Goal: Information Seeking & Learning: Learn about a topic

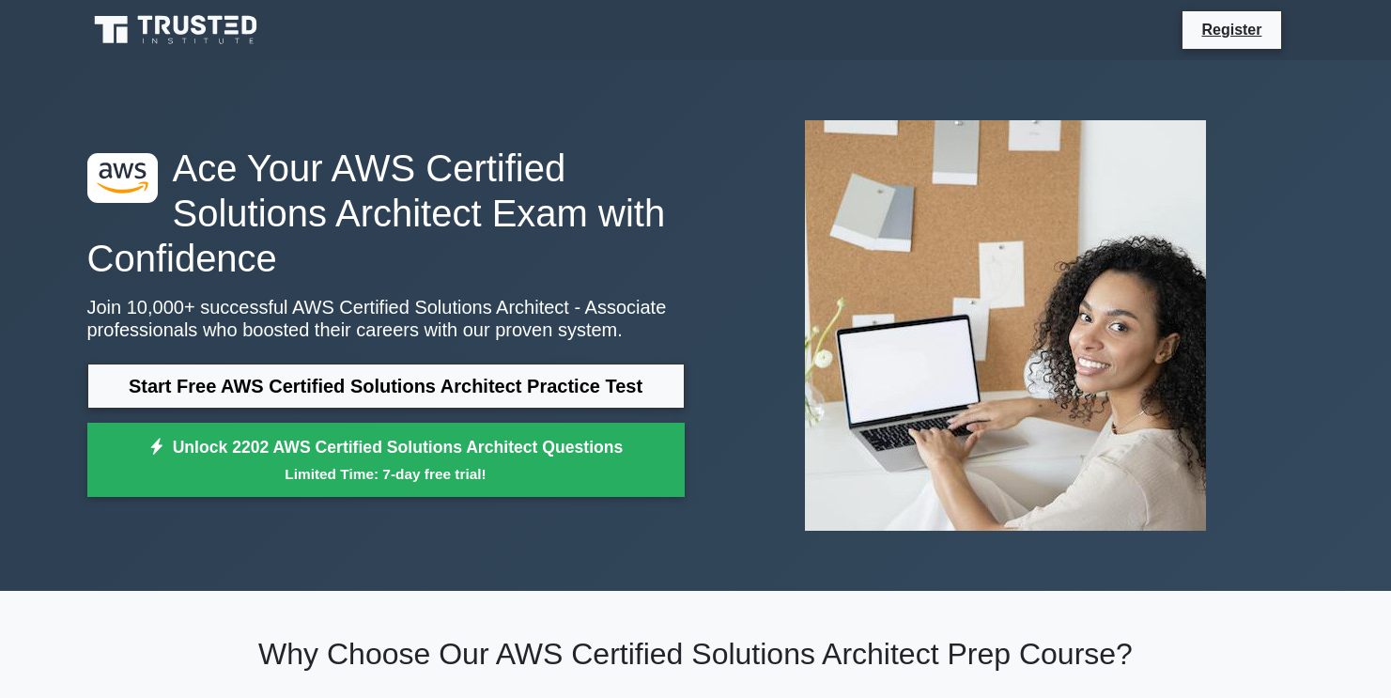
scroll to position [30, 0]
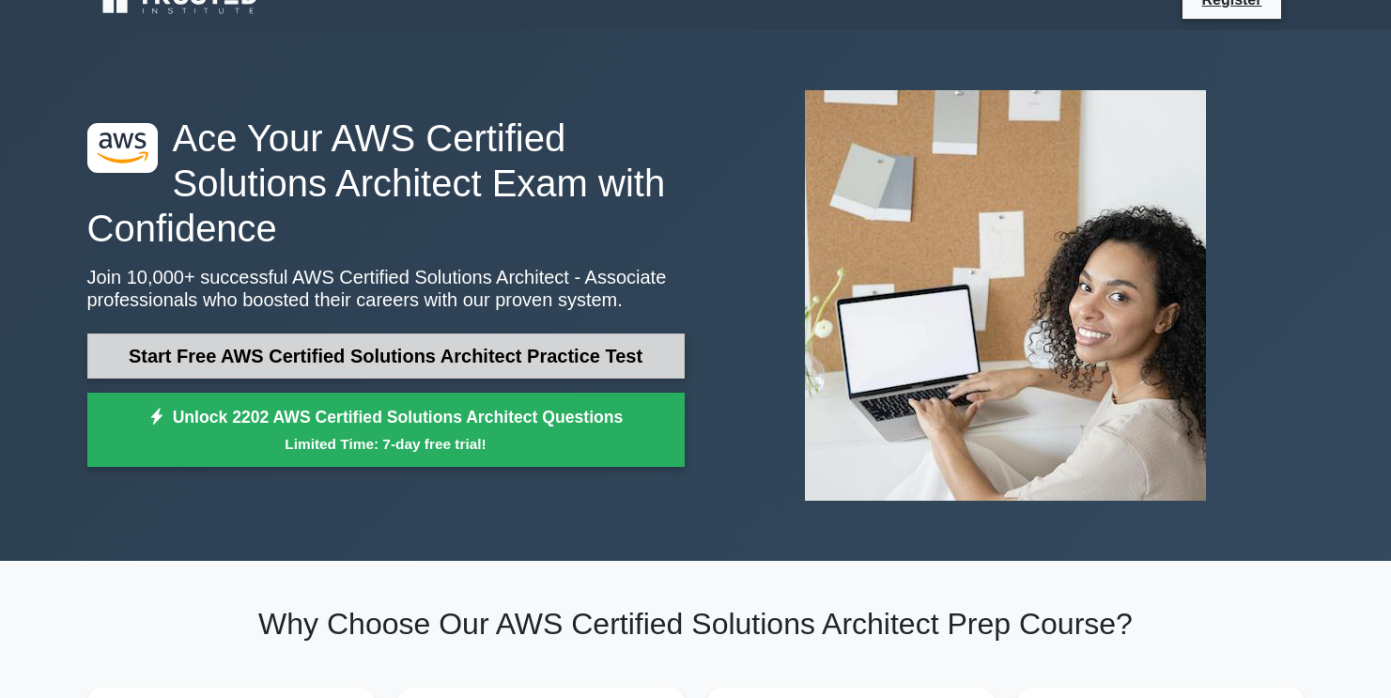
click at [500, 365] on link "Start Free AWS Certified Solutions Architect Practice Test" at bounding box center [385, 355] width 597 height 45
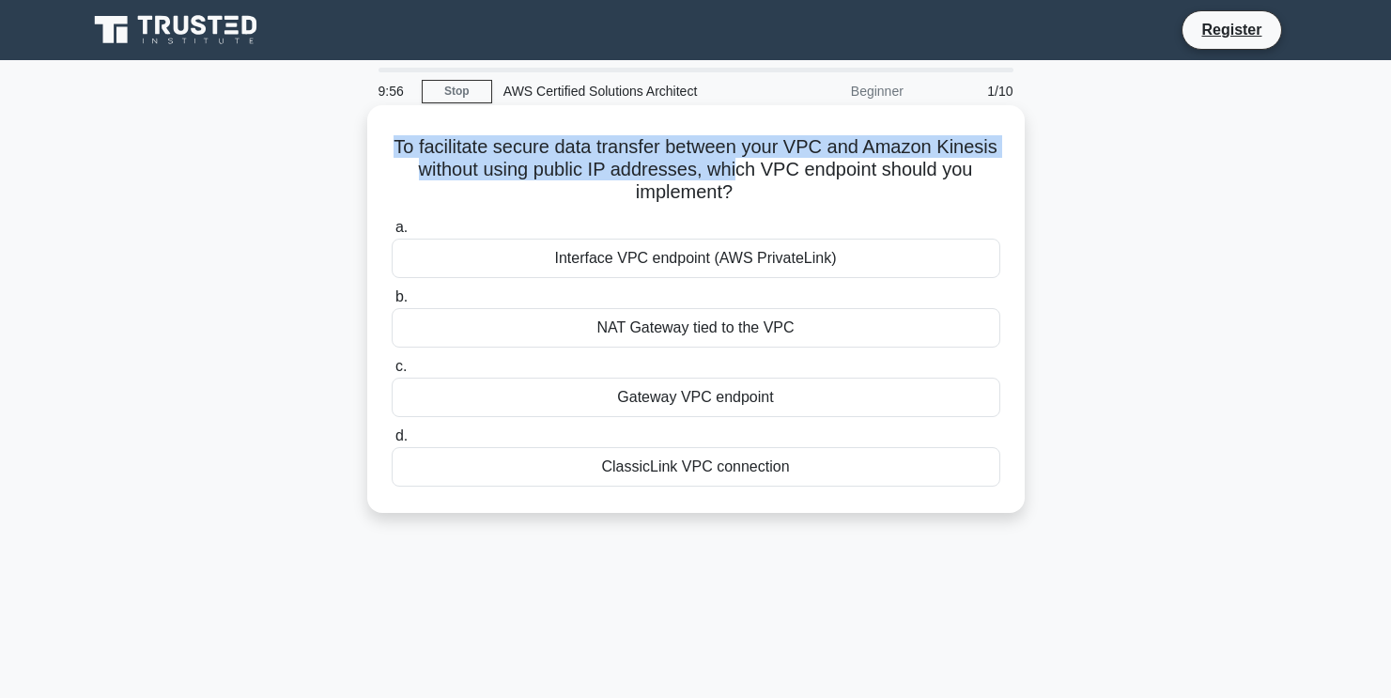
drag, startPoint x: 382, startPoint y: 156, endPoint x: 737, endPoint y: 174, distance: 355.5
click at [737, 174] on div "To facilitate secure data transfer between your VPC and Amazon Kinesis without …" at bounding box center [696, 309] width 642 height 393
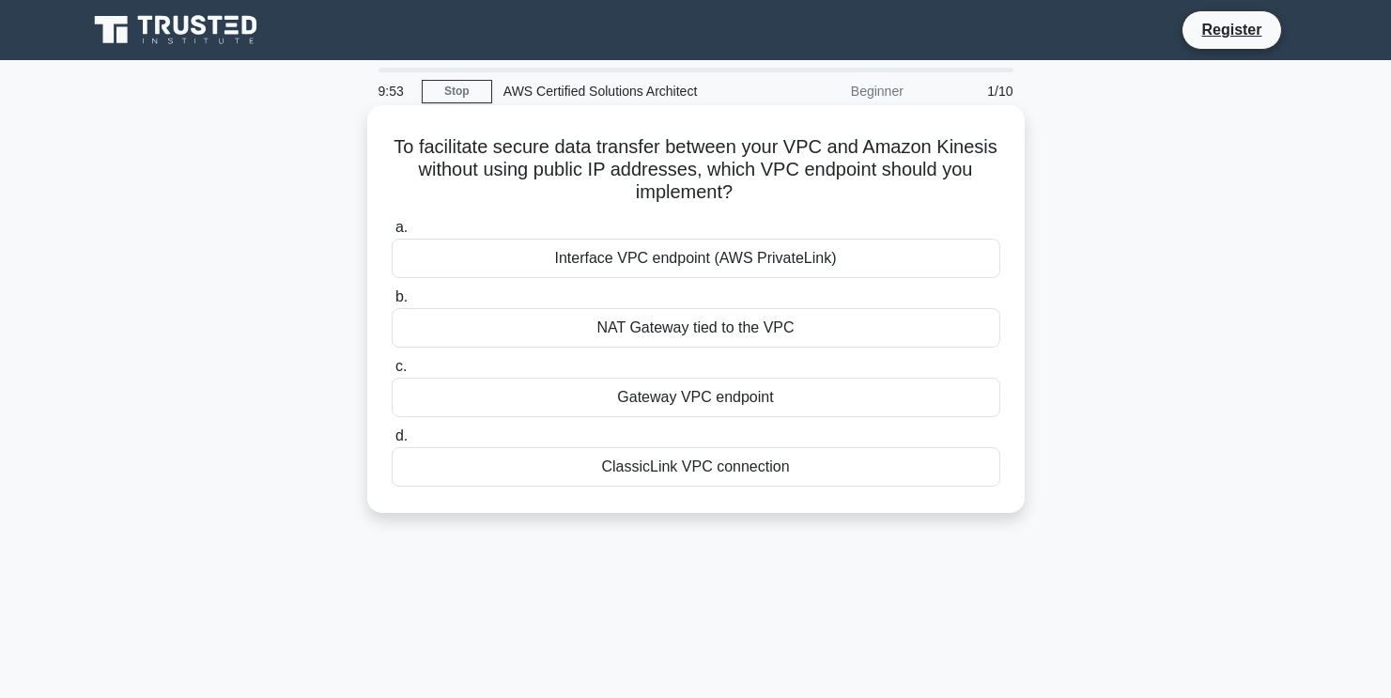
click at [762, 183] on h5 "To facilitate secure data transfer between your VPC and Amazon Kinesis without …" at bounding box center [696, 170] width 612 height 70
click at [748, 395] on div "Gateway VPC endpoint" at bounding box center [696, 397] width 609 height 39
click at [392, 373] on input "c. Gateway VPC endpoint" at bounding box center [392, 367] width 0 height 12
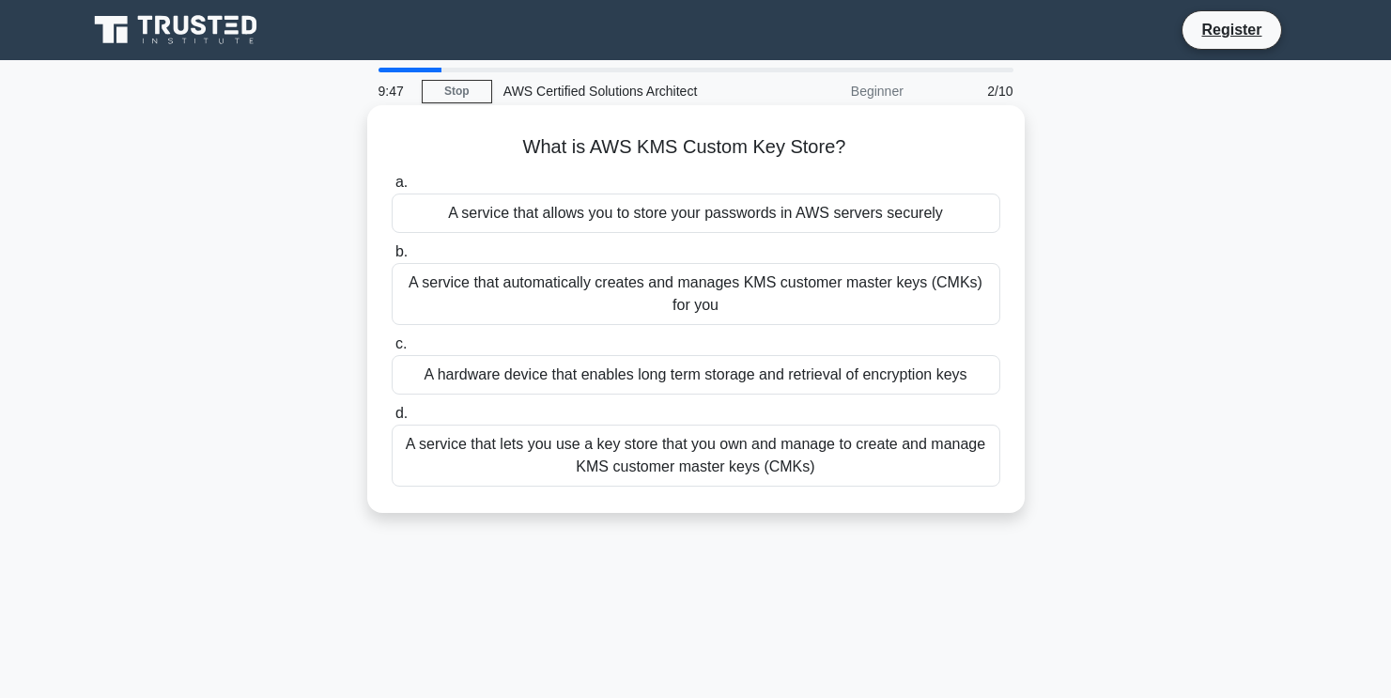
click at [615, 209] on div "A service that allows you to store your passwords in AWS servers securely" at bounding box center [696, 212] width 609 height 39
click at [392, 189] on input "a. A service that allows you to store your passwords in AWS servers securely" at bounding box center [392, 183] width 0 height 12
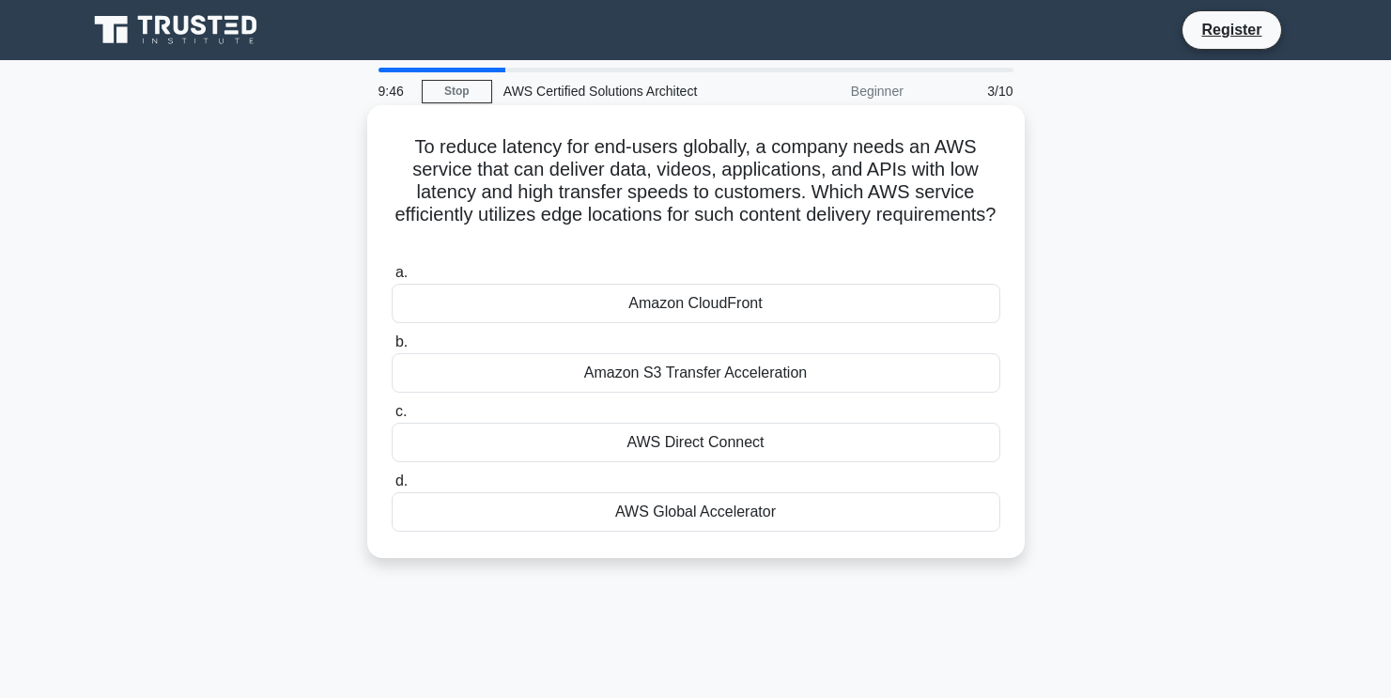
click at [701, 359] on div "Amazon S3 Transfer Acceleration" at bounding box center [696, 372] width 609 height 39
click at [392, 348] on input "b. Amazon S3 Transfer Acceleration" at bounding box center [392, 342] width 0 height 12
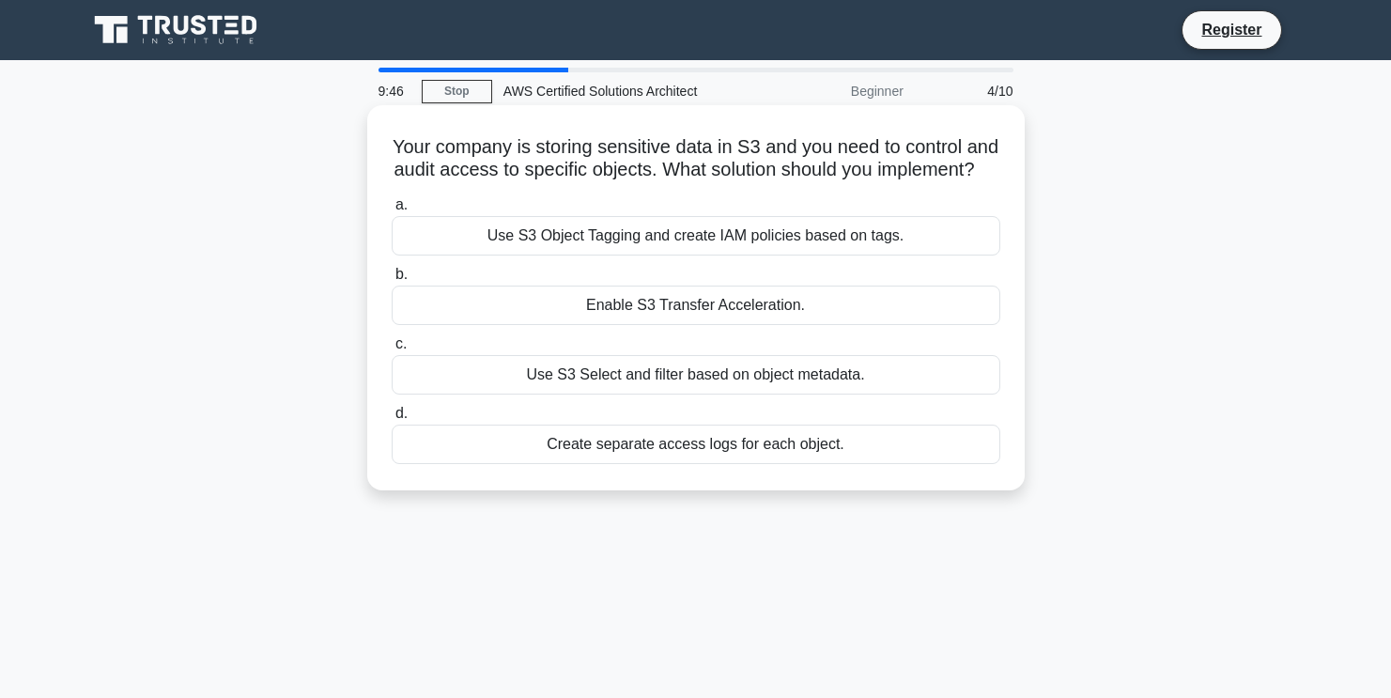
click at [709, 386] on div "Use S3 Select and filter based on object metadata." at bounding box center [696, 374] width 609 height 39
click at [392, 350] on input "c. Use S3 Select and filter based on object metadata." at bounding box center [392, 344] width 0 height 12
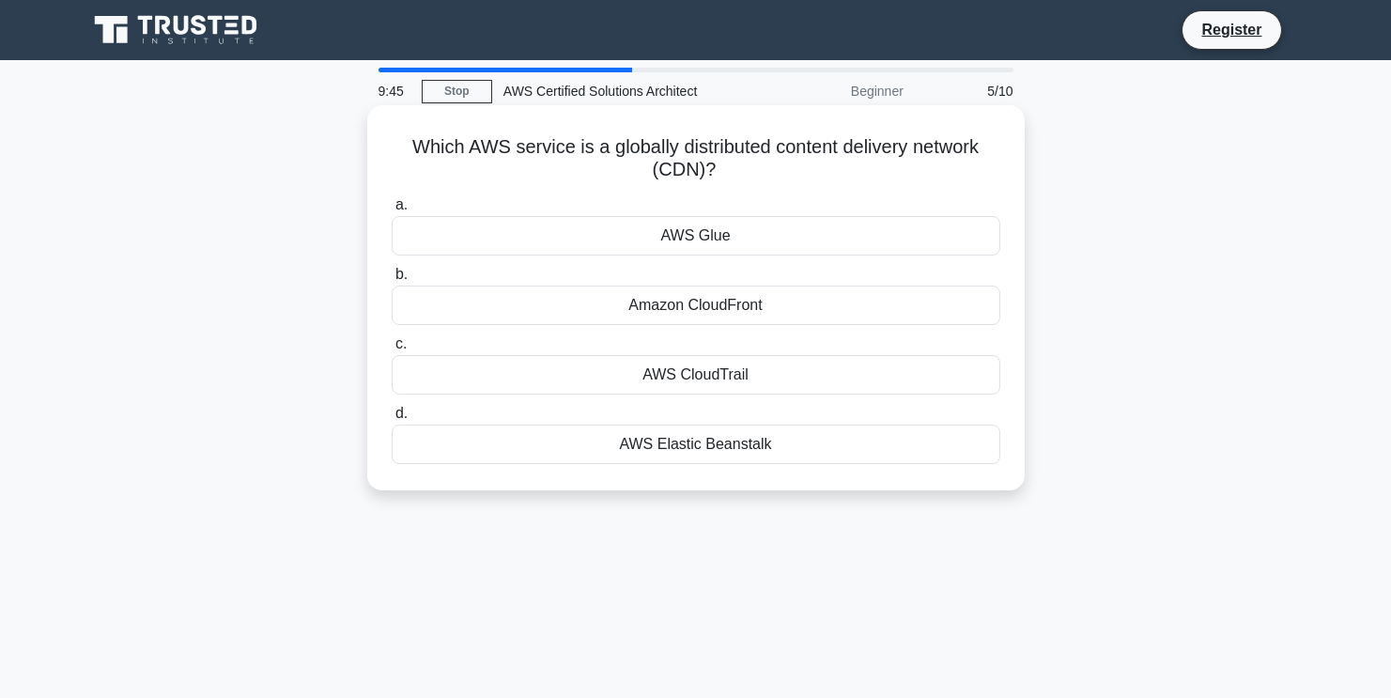
click at [709, 437] on div "AWS Elastic Beanstalk" at bounding box center [696, 444] width 609 height 39
click at [392, 420] on input "d. AWS Elastic Beanstalk" at bounding box center [392, 414] width 0 height 12
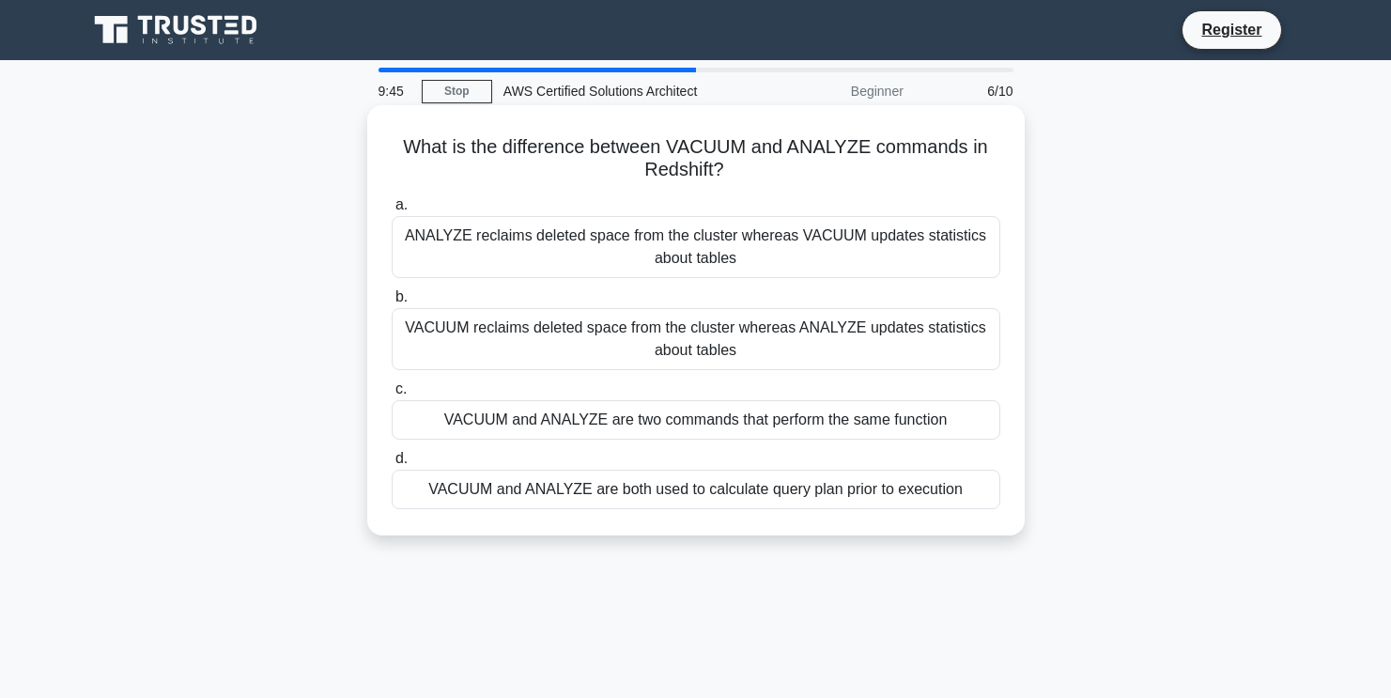
click at [705, 329] on div "VACUUM reclaims deleted space from the cluster whereas ANALYZE updates statisti…" at bounding box center [696, 339] width 609 height 62
click at [392, 303] on input "b. VACUUM reclaims deleted space from the cluster whereas ANALYZE updates stati…" at bounding box center [392, 297] width 0 height 12
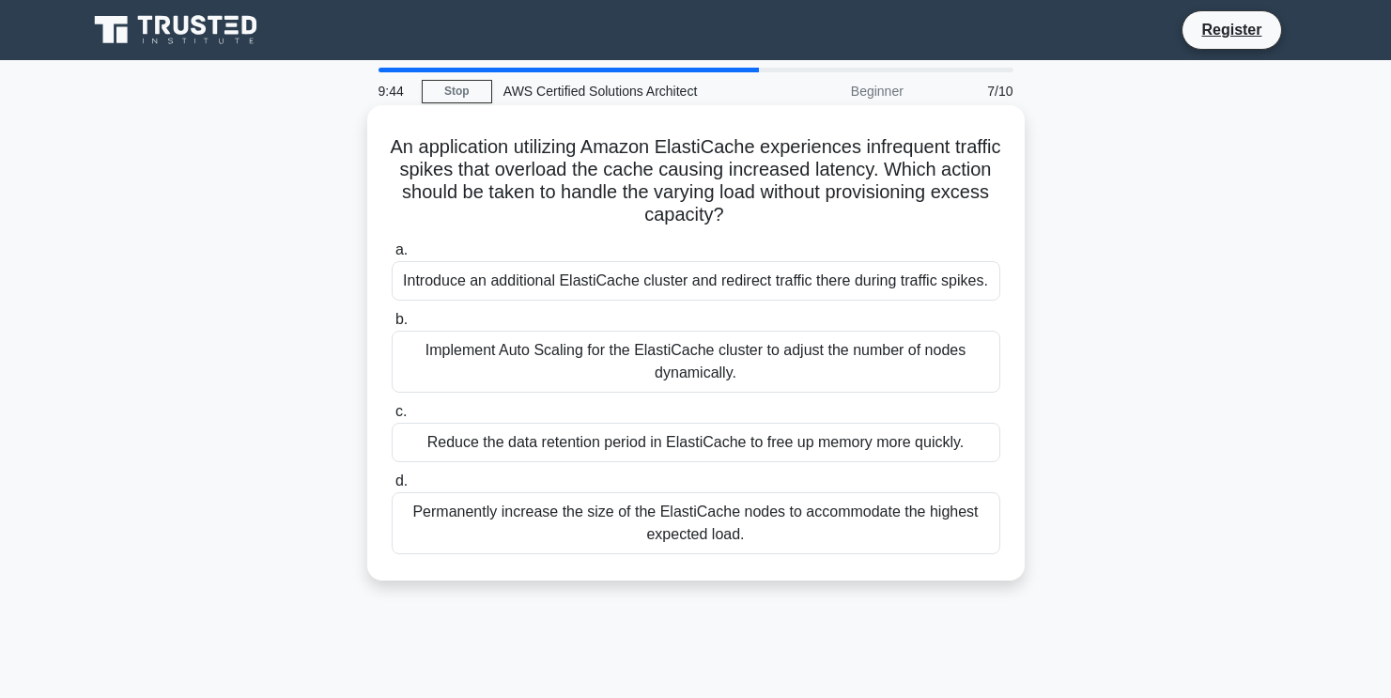
click at [687, 258] on label "a. Introduce an additional ElastiCache cluster and redirect traffic there durin…" at bounding box center [696, 270] width 609 height 62
click at [392, 256] on input "a. Introduce an additional ElastiCache cluster and redirect traffic there durin…" at bounding box center [392, 250] width 0 height 12
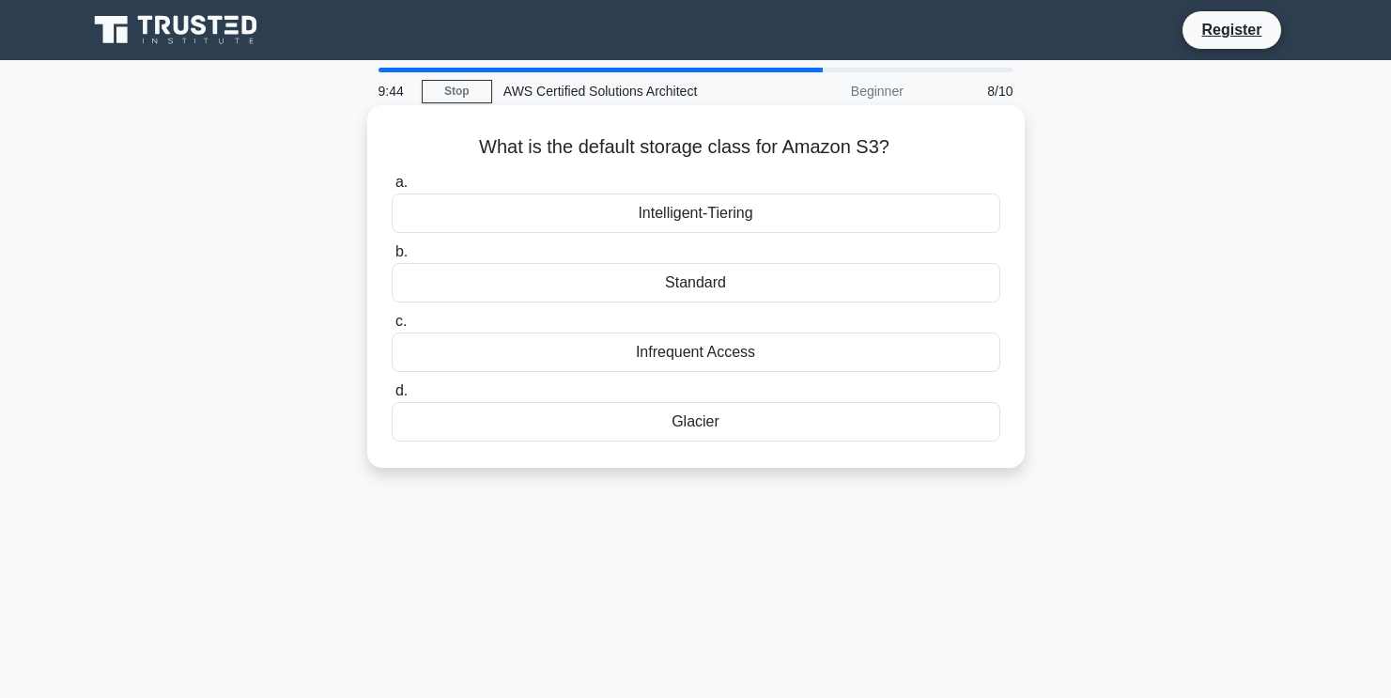
click at [687, 302] on div "Standard" at bounding box center [696, 282] width 609 height 39
click at [392, 258] on input "b. Standard" at bounding box center [392, 252] width 0 height 12
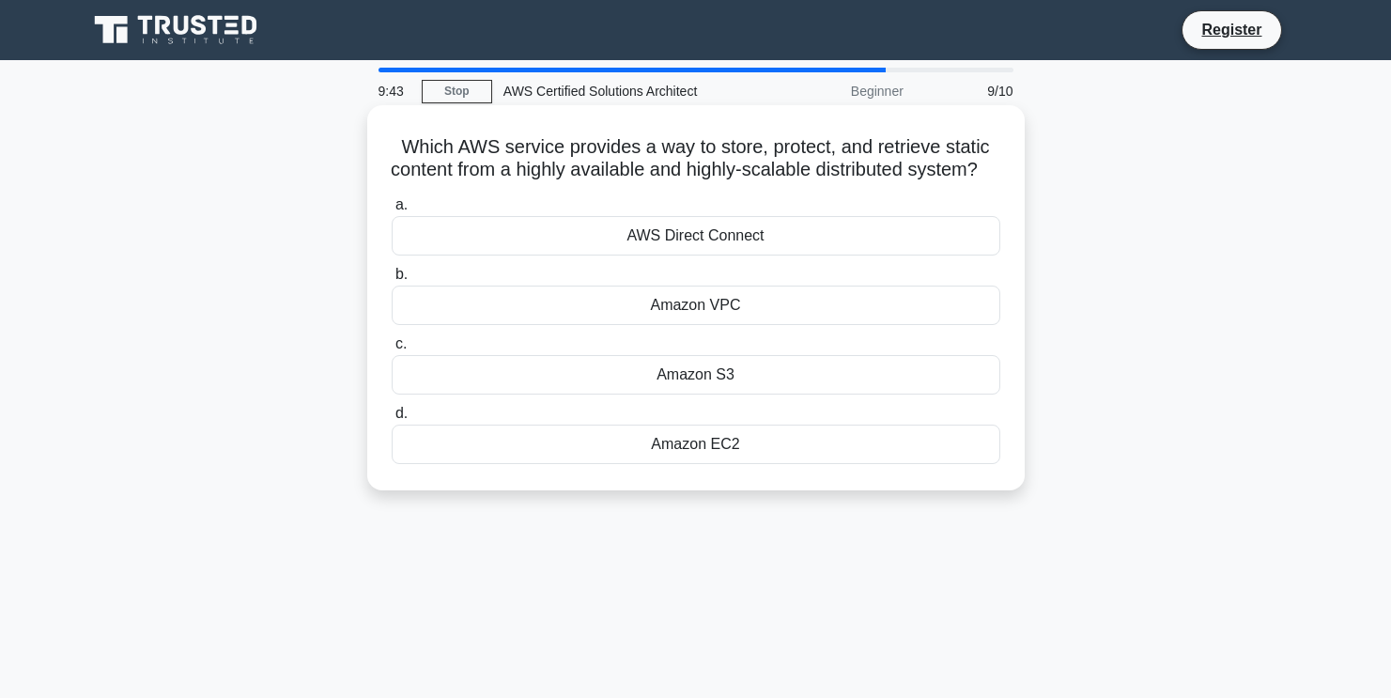
click at [692, 323] on div "Amazon VPC" at bounding box center [696, 305] width 609 height 39
click at [392, 281] on input "b. Amazon VPC" at bounding box center [392, 275] width 0 height 12
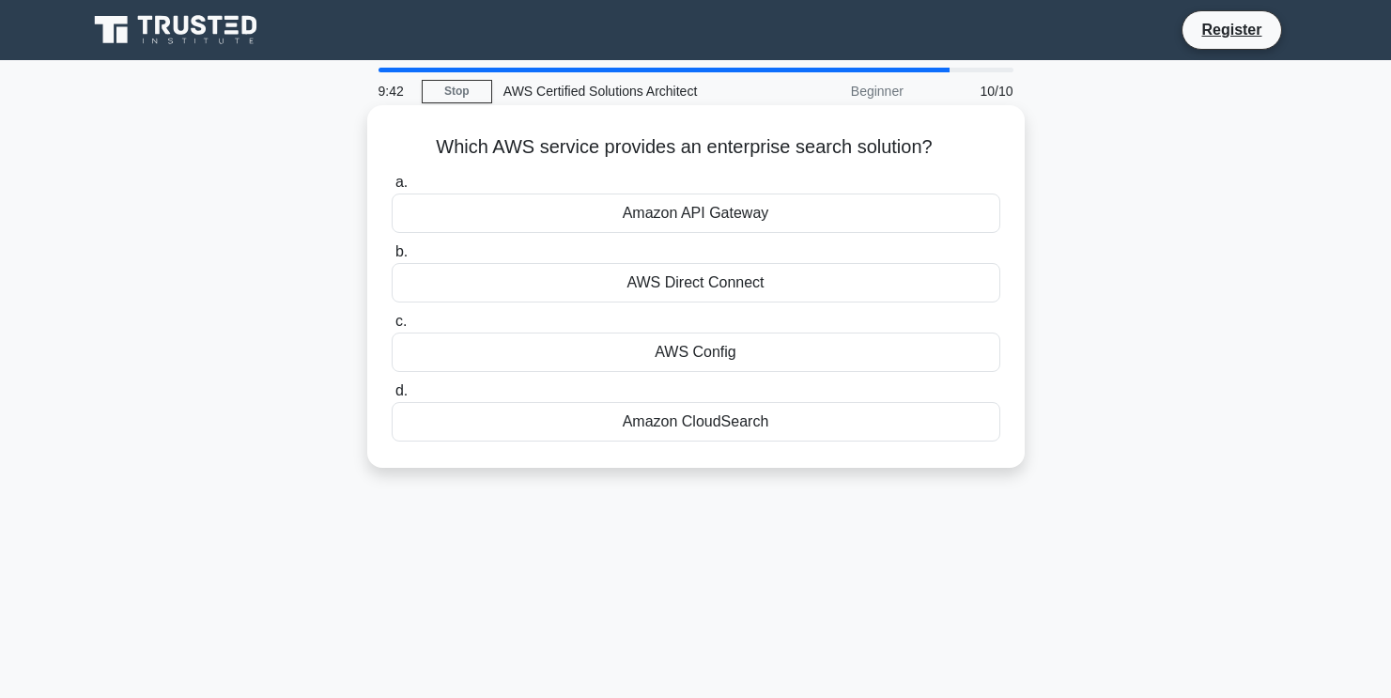
click at [702, 427] on div "Amazon CloudSearch" at bounding box center [696, 421] width 609 height 39
click at [392, 397] on input "d. Amazon CloudSearch" at bounding box center [392, 391] width 0 height 12
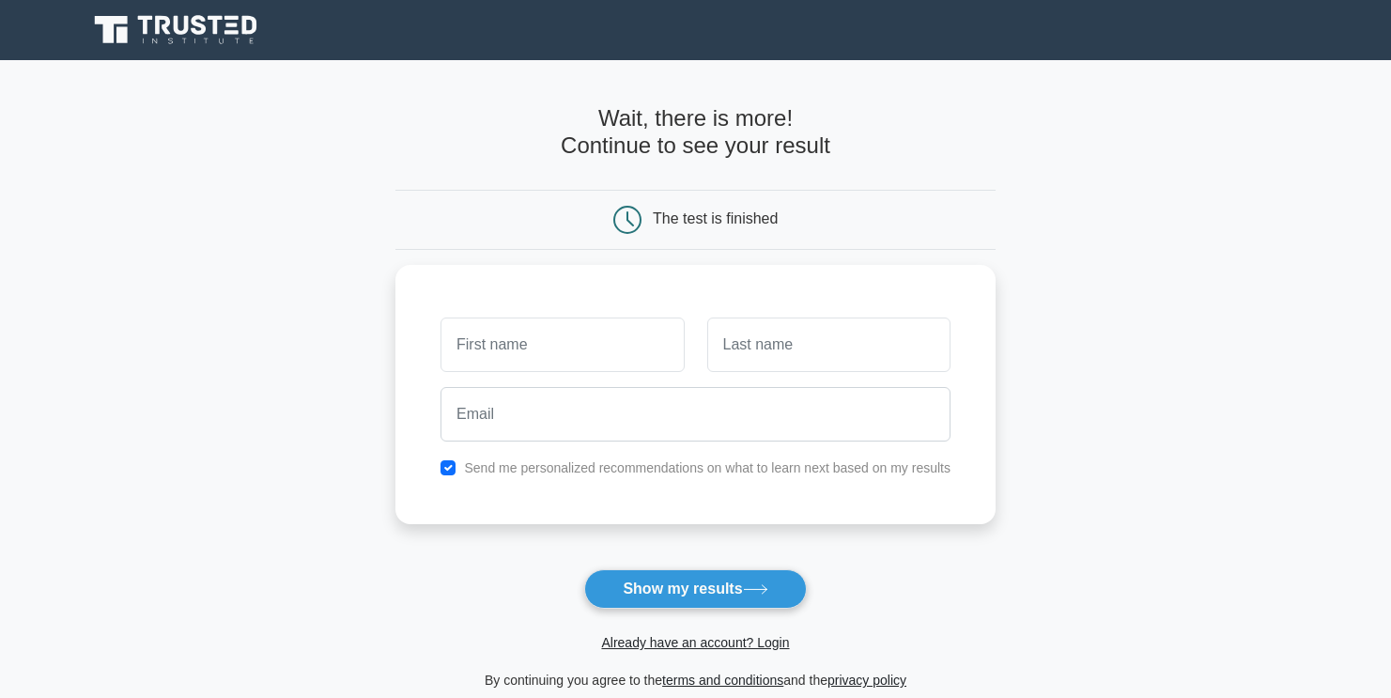
click at [708, 287] on div "Send me personalized recommendations on what to learn next based on my results" at bounding box center [695, 394] width 600 height 259
